Goal: Task Accomplishment & Management: Use online tool/utility

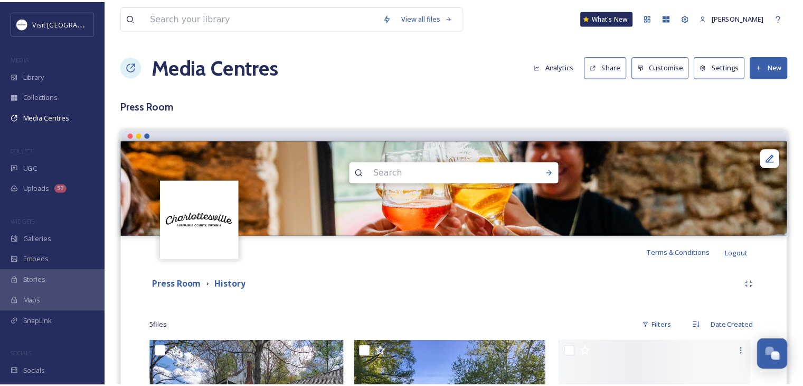
scroll to position [281, 0]
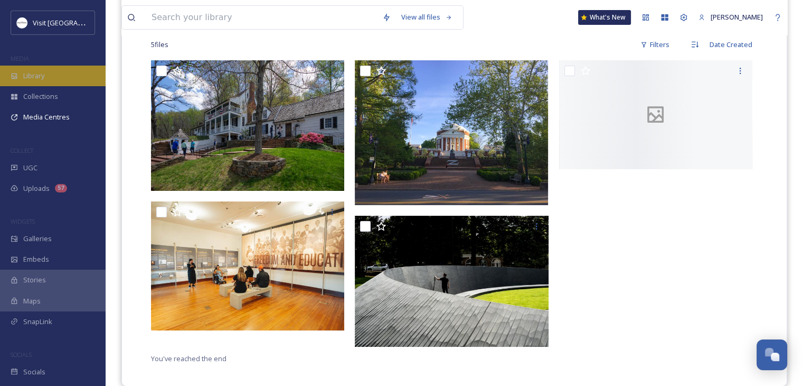
click at [50, 73] on div "Library" at bounding box center [53, 76] width 106 height 21
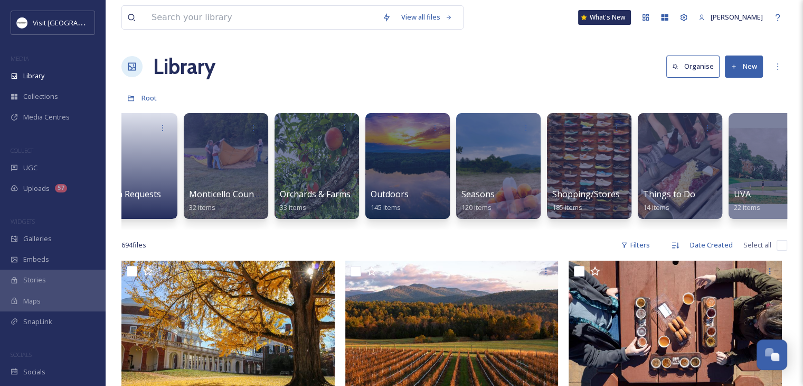
scroll to position [0, 1577]
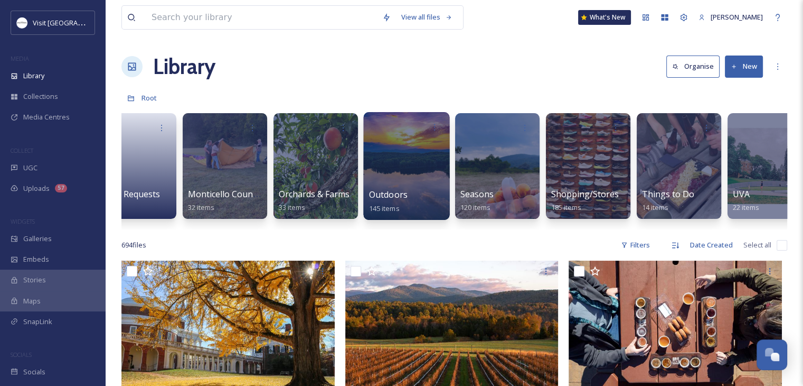
click at [404, 191] on span "Outdoors" at bounding box center [388, 195] width 39 height 12
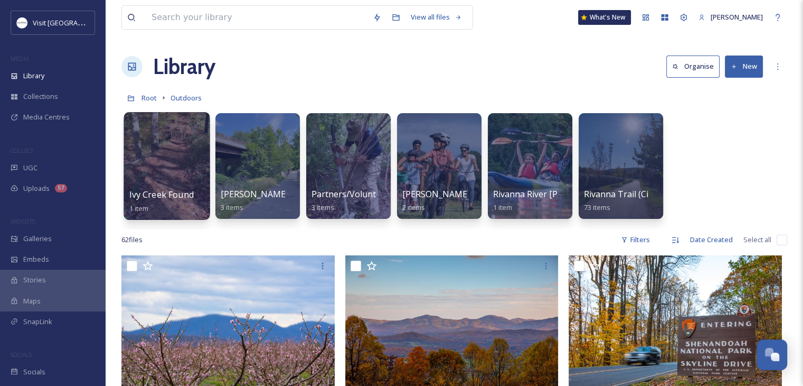
click at [180, 184] on div at bounding box center [167, 166] width 86 height 108
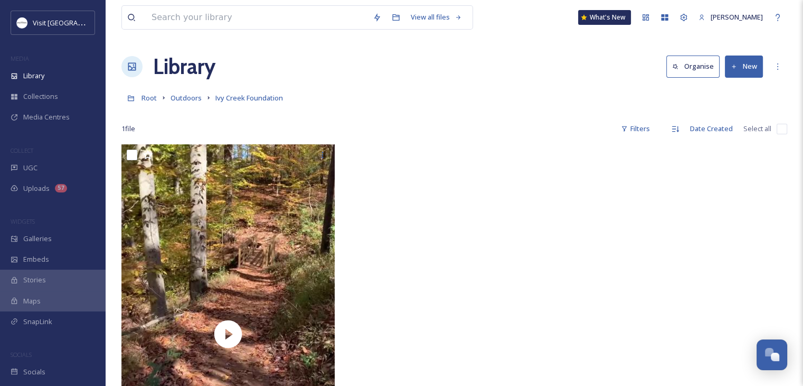
click at [752, 70] on button "New" at bounding box center [744, 66] width 38 height 22
click at [723, 127] on span "Folder" at bounding box center [732, 132] width 20 height 10
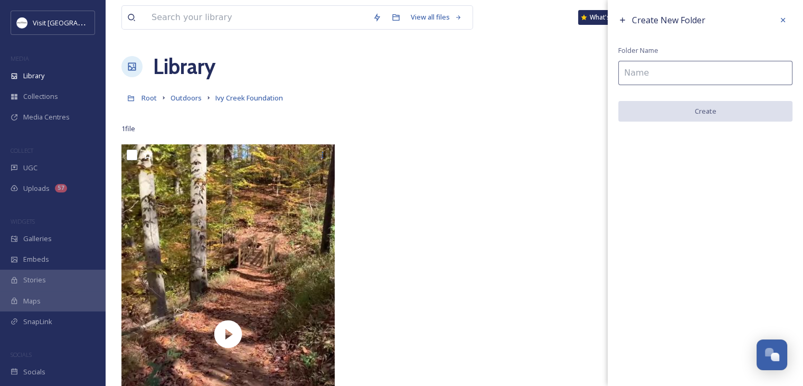
click at [685, 72] on input at bounding box center [706, 73] width 174 height 24
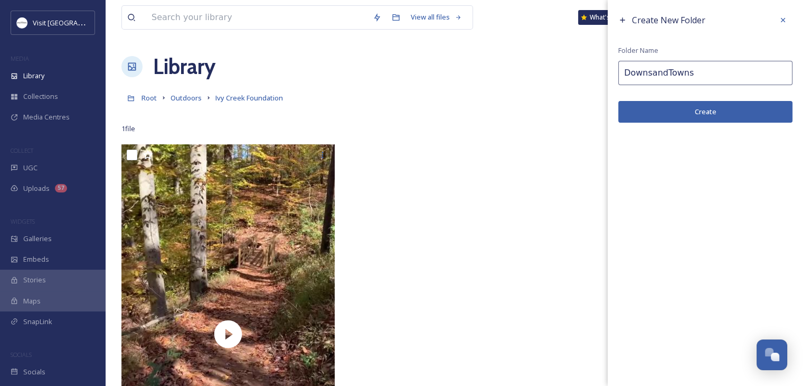
type input "DownsandTowns"
click at [677, 118] on button "Create" at bounding box center [706, 112] width 174 height 22
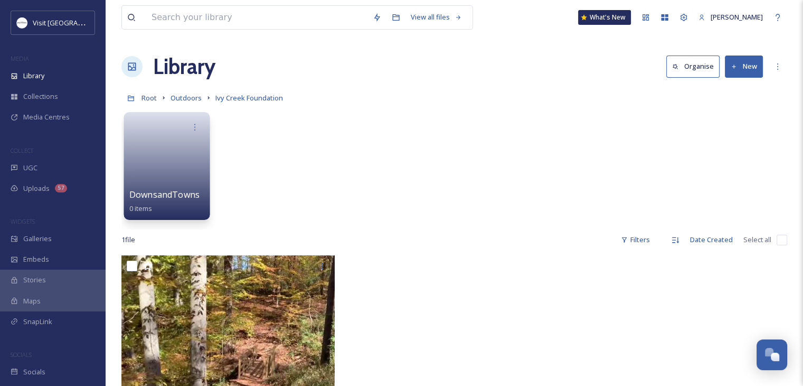
click at [141, 154] on link at bounding box center [167, 162] width 76 height 51
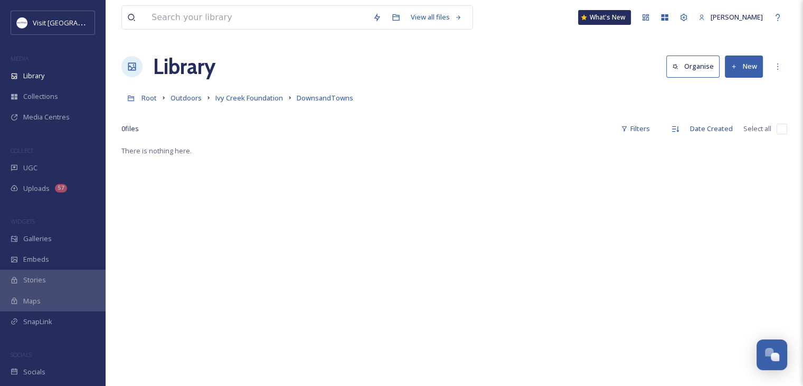
click at [745, 73] on button "New" at bounding box center [744, 66] width 38 height 22
click at [724, 94] on span "File Upload" at bounding box center [739, 91] width 35 height 10
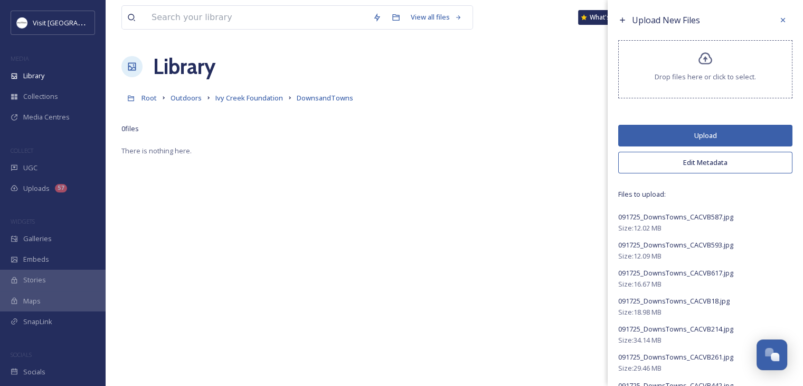
click at [674, 129] on button "Upload" at bounding box center [706, 136] width 174 height 22
